Goal: Task Accomplishment & Management: Use online tool/utility

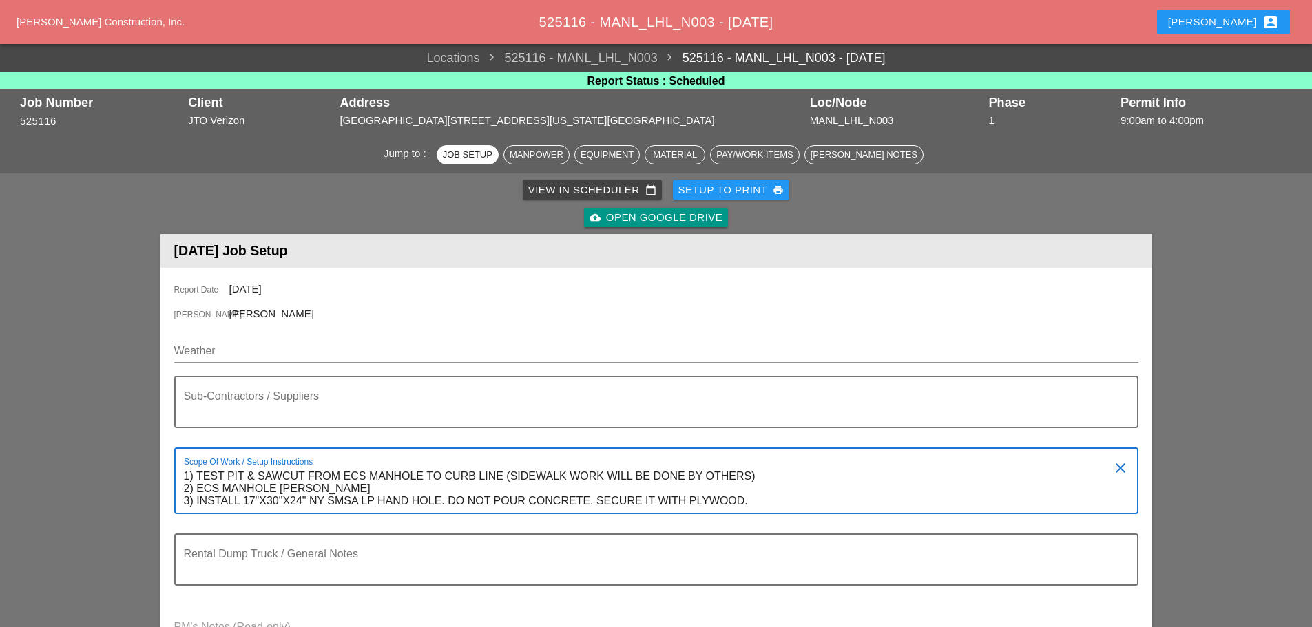
click at [1286, 21] on button "[PERSON_NAME] account_box" at bounding box center [1223, 22] width 133 height 25
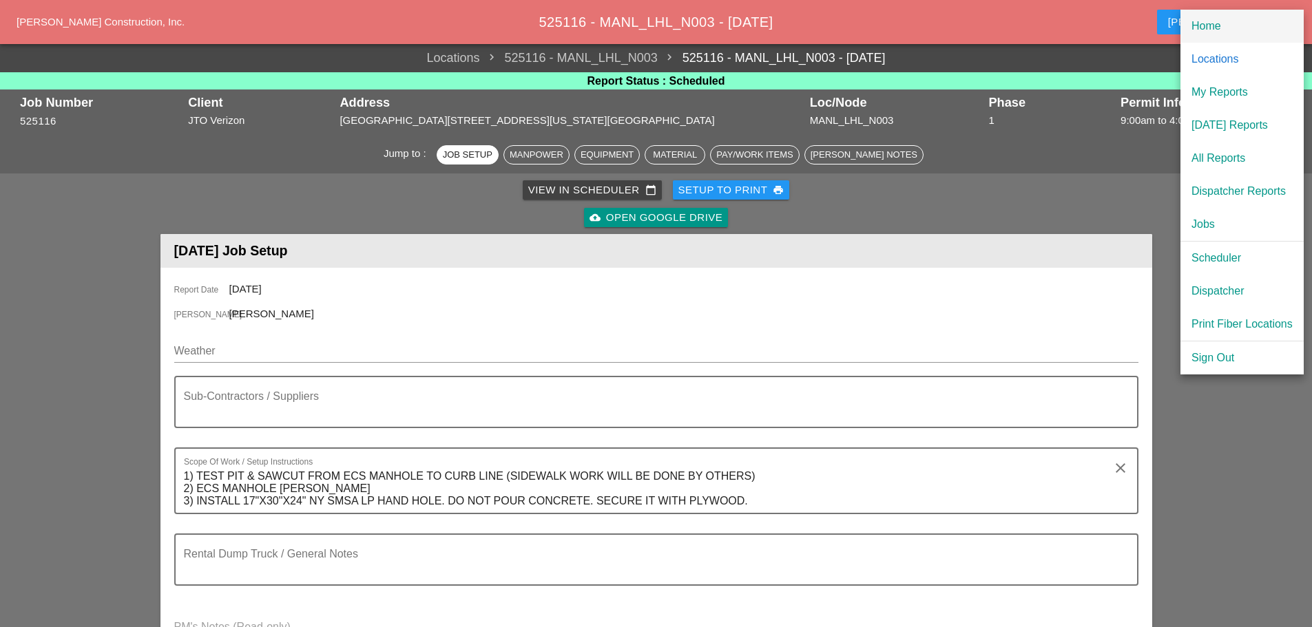
click at [1256, 30] on div "Home" at bounding box center [1241, 26] width 101 height 17
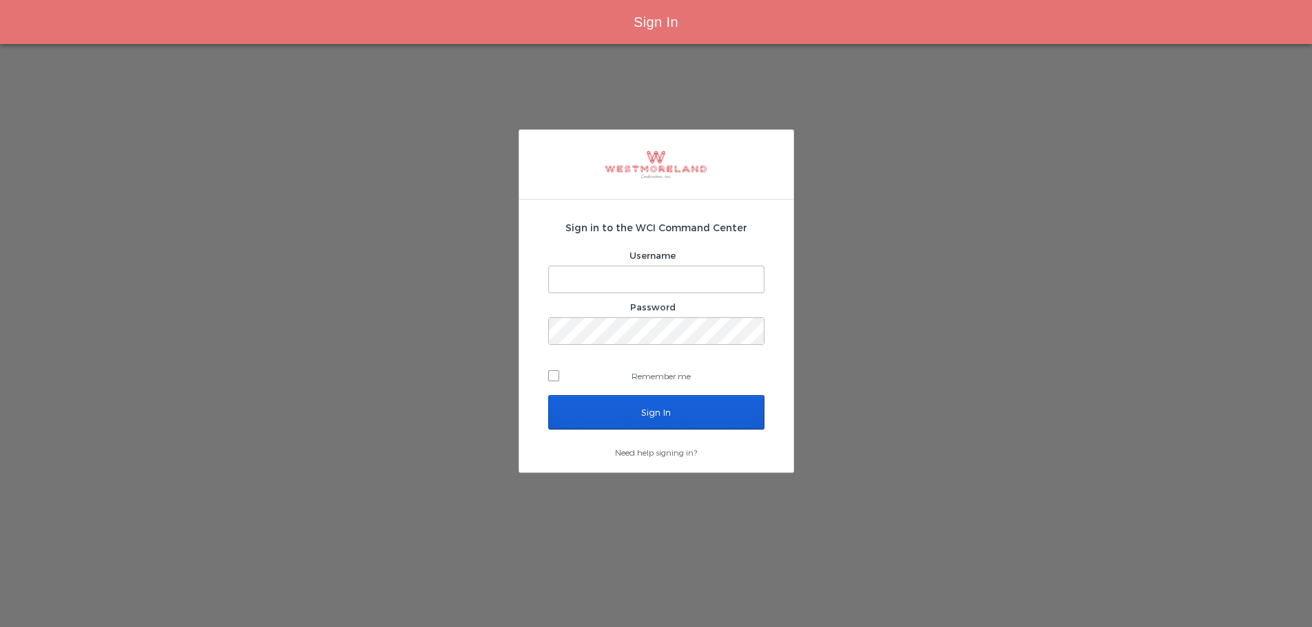
type input "[EMAIL_ADDRESS][PERSON_NAME][DOMAIN_NAME]"
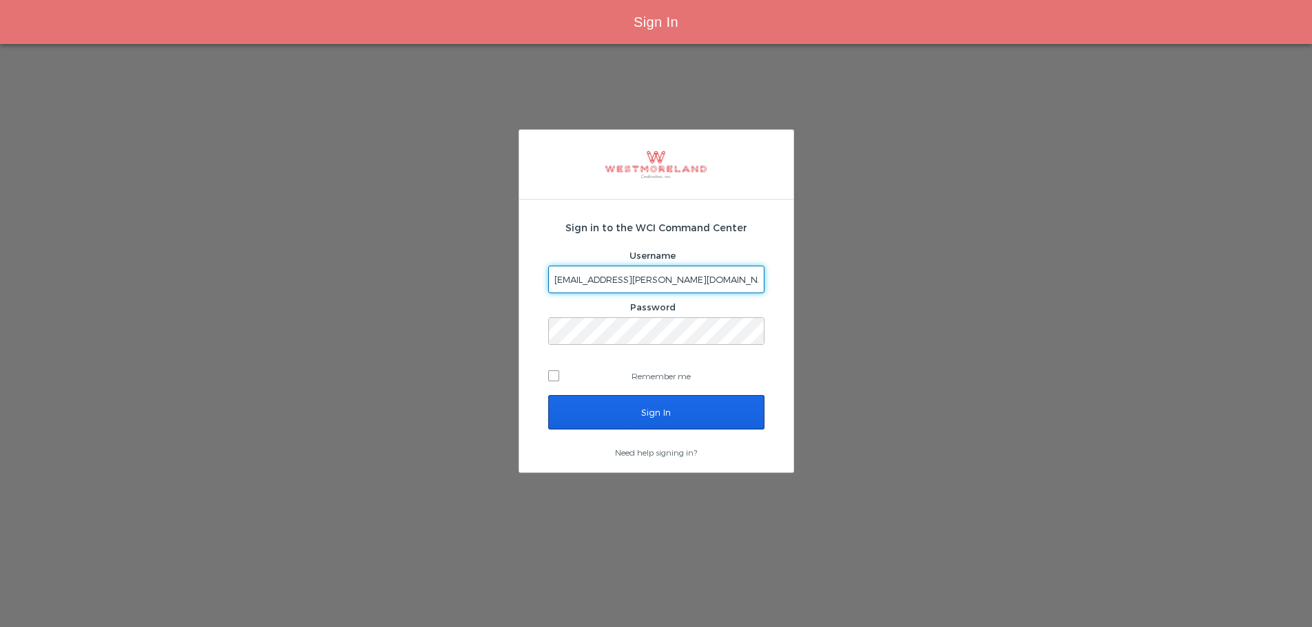
click at [684, 397] on input "Sign In" at bounding box center [656, 412] width 216 height 34
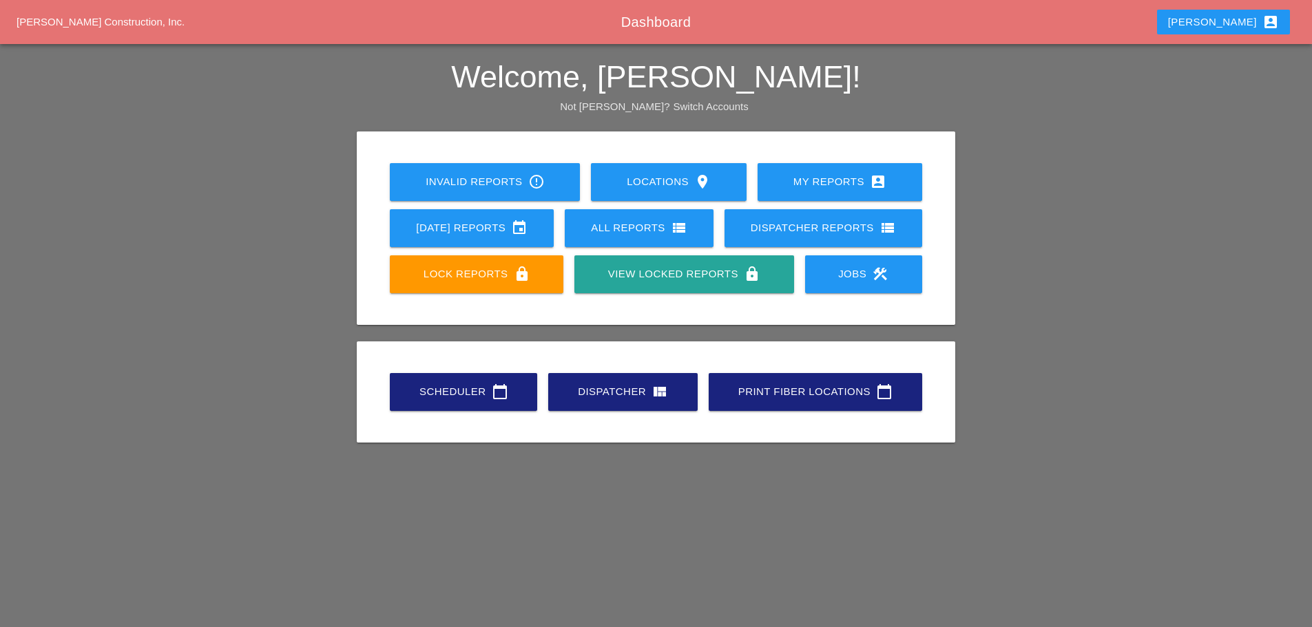
click at [450, 395] on div "Scheduler calendar_today" at bounding box center [463, 392] width 103 height 17
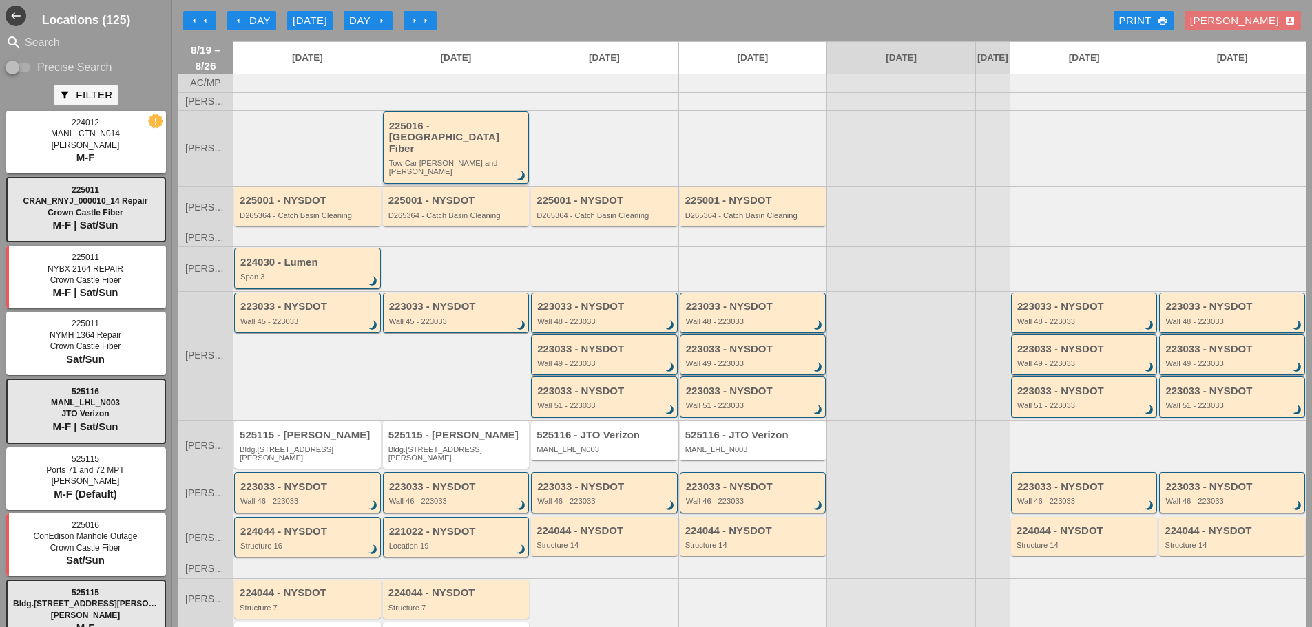
click at [439, 148] on div "225016 - Crown Castle Fiber" at bounding box center [457, 138] width 136 height 34
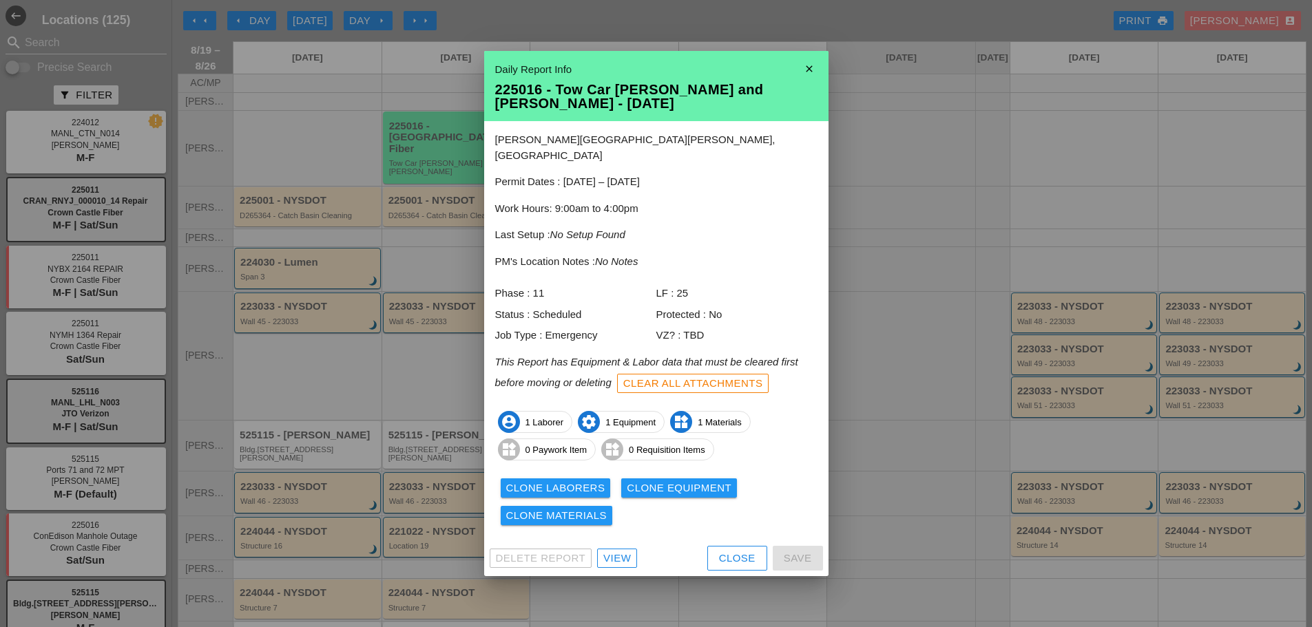
click at [622, 552] on div "View" at bounding box center [617, 559] width 28 height 16
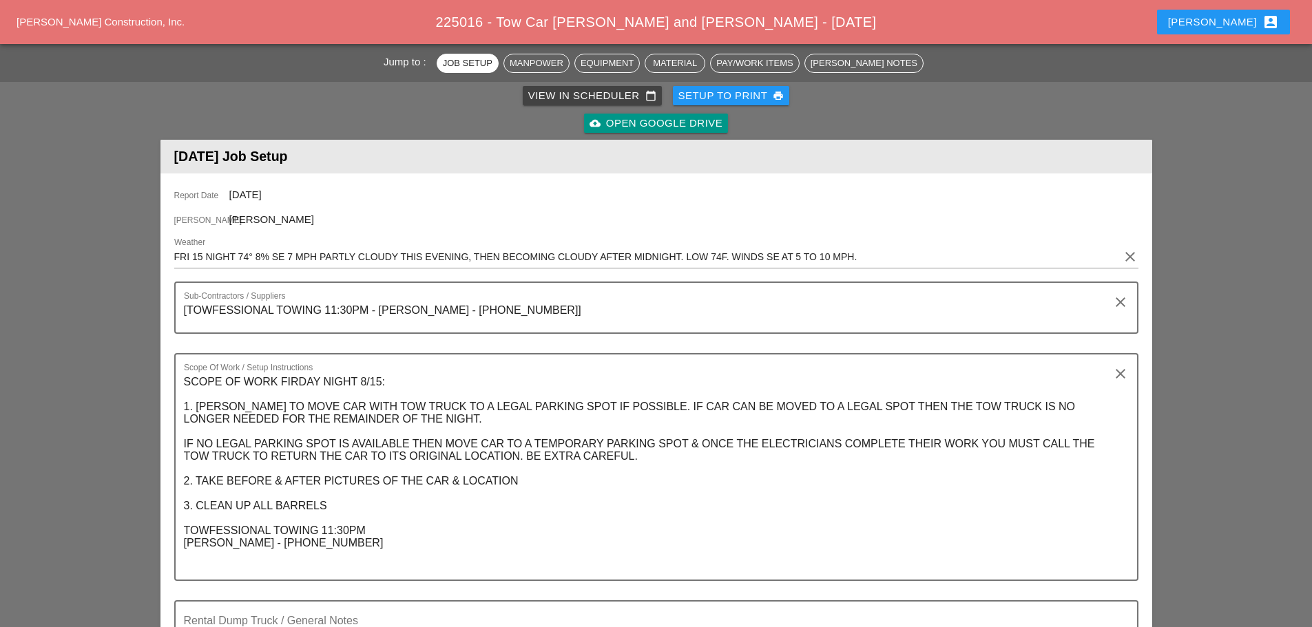
scroll to position [138, 0]
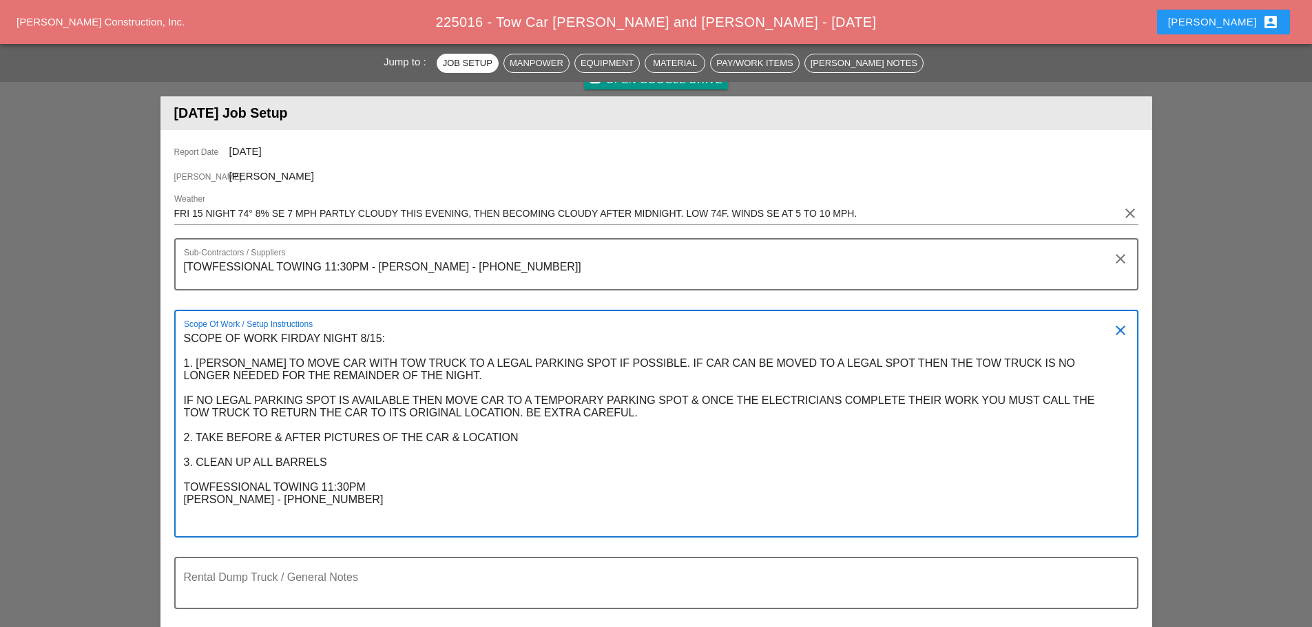
drag, startPoint x: 322, startPoint y: 337, endPoint x: 397, endPoint y: 339, distance: 75.1
click at [397, 339] on textarea "SCOPE OF WORK FIRDAY NIGHT 8/15: 1. JORGE TO MOVE CAR WITH TOW TRUCK TO A LEGAL…" at bounding box center [651, 432] width 934 height 209
click at [440, 334] on textarea "SCOPE OF WORK FIRDAY NIGHT 8/15: 1. JORGE TO MOVE CAR WITH TOW TRUCK TO A LEGAL…" at bounding box center [651, 432] width 934 height 209
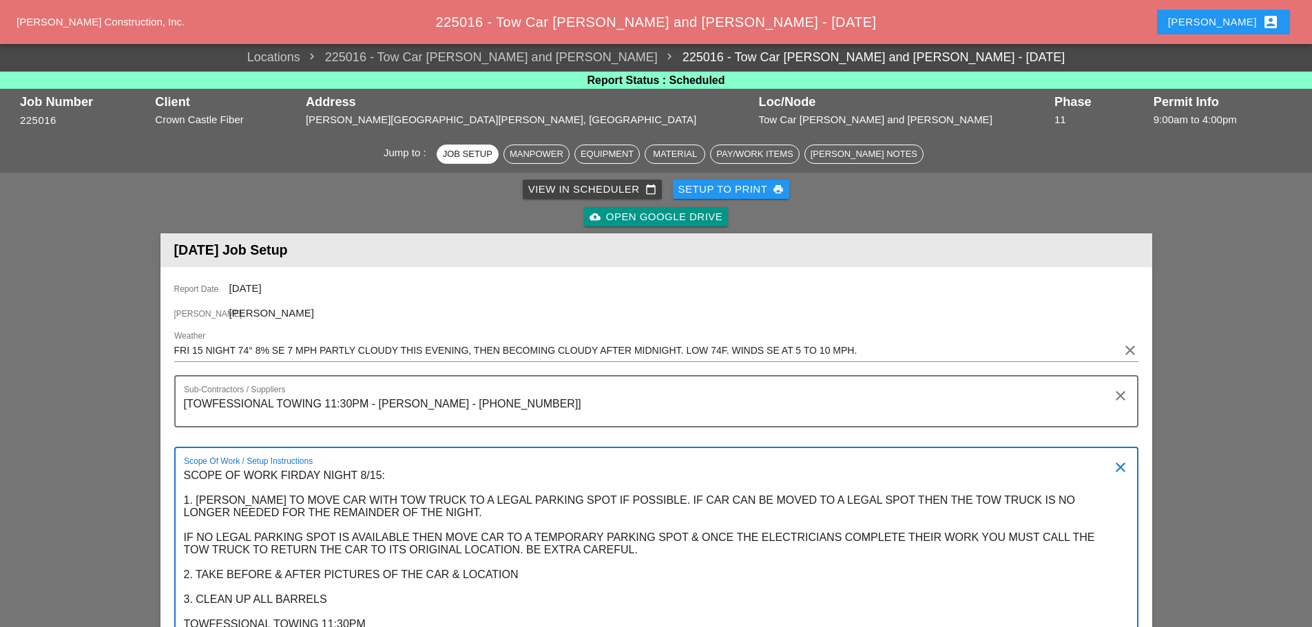
scroll to position [0, 0]
